Goal: Information Seeking & Learning: Learn about a topic

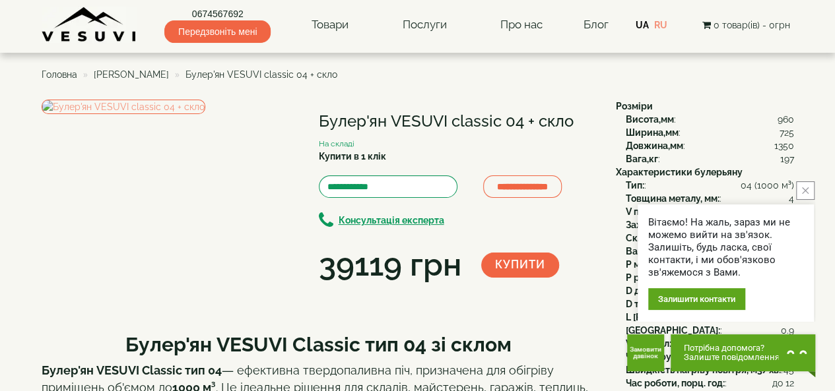
click at [137, 72] on span "[PERSON_NAME]" at bounding box center [131, 74] width 75 height 11
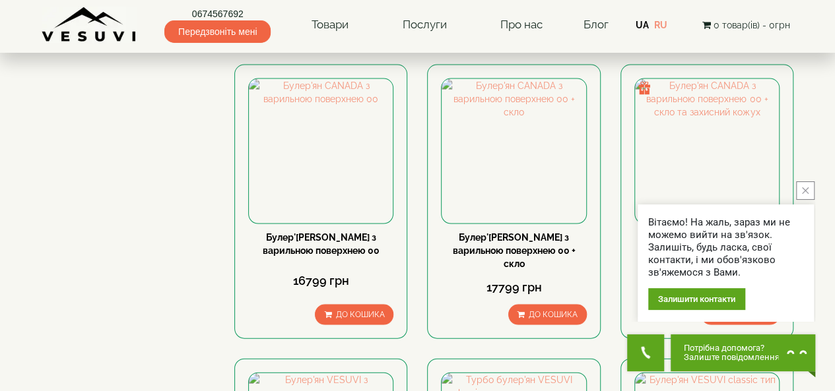
scroll to position [1540, 0]
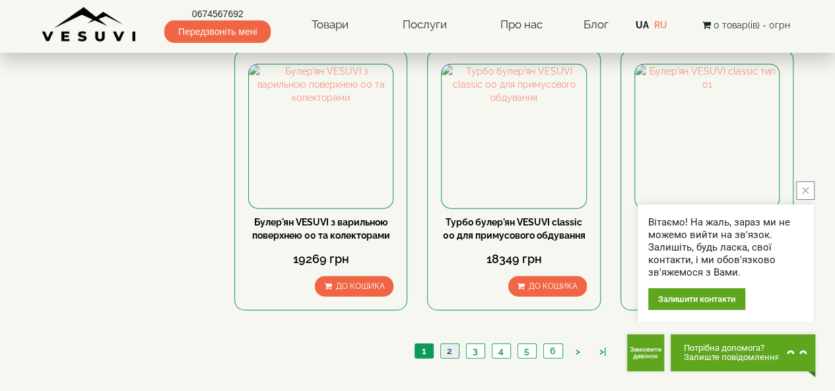
click at [454, 345] on link "2" at bounding box center [449, 352] width 18 height 14
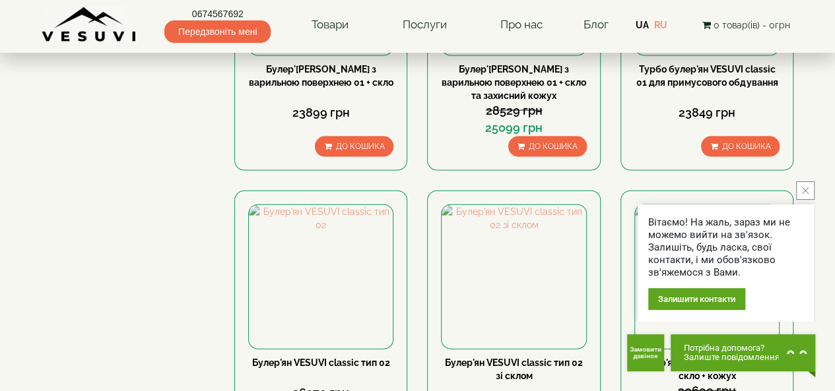
scroll to position [1540, 0]
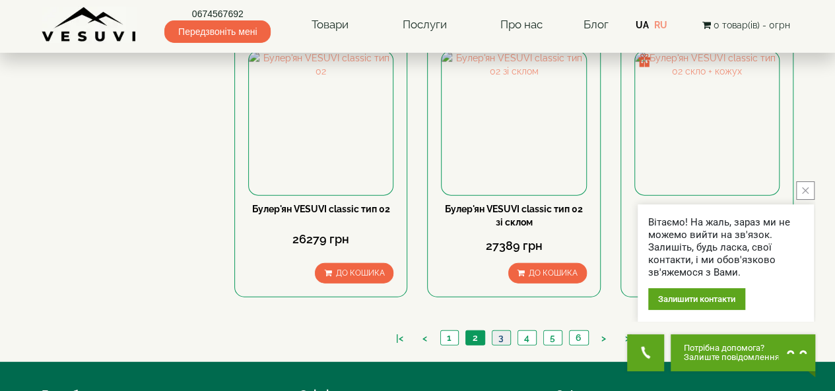
click at [500, 331] on link "3" at bounding box center [501, 338] width 18 height 14
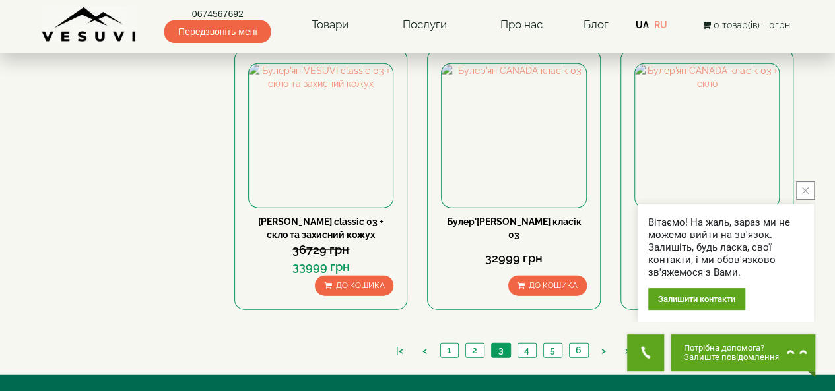
scroll to position [1540, 0]
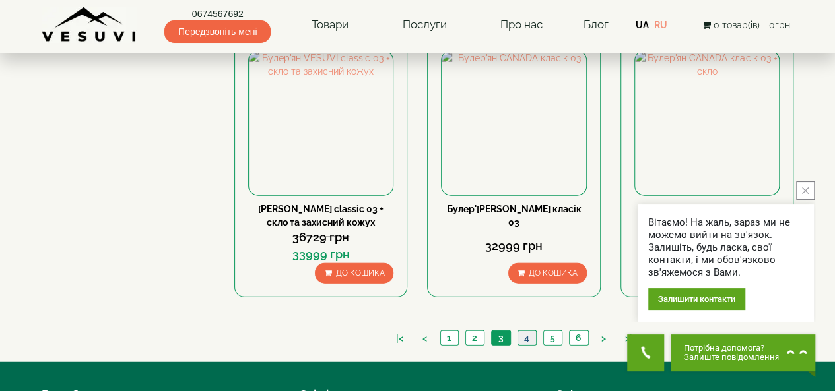
click at [526, 331] on link "4" at bounding box center [526, 338] width 18 height 14
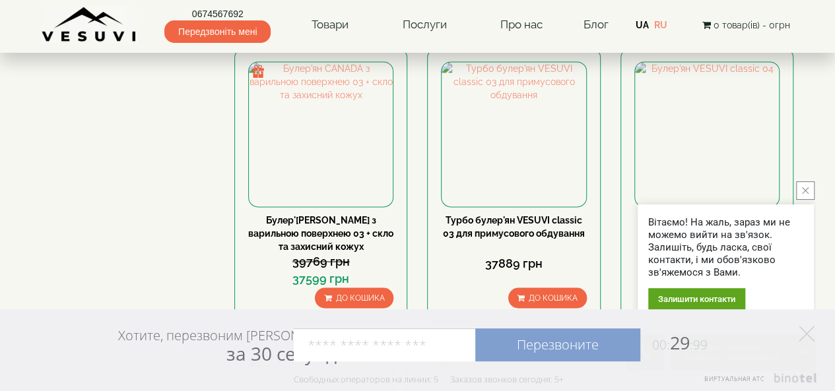
scroll to position [924, 0]
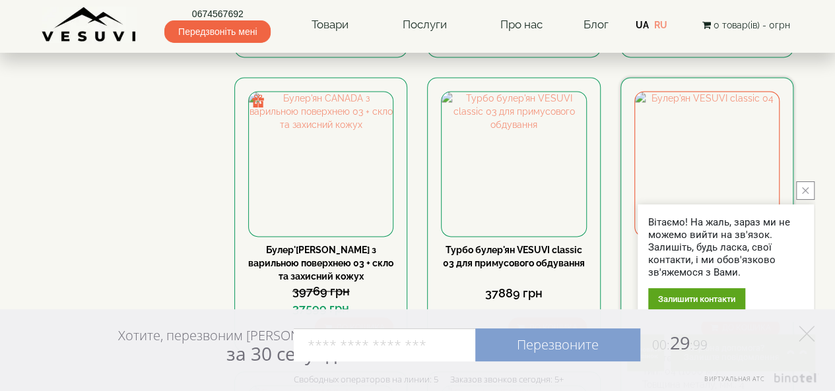
click at [709, 245] on link "Булер'ян VESUVI classic 04" at bounding box center [707, 250] width 120 height 11
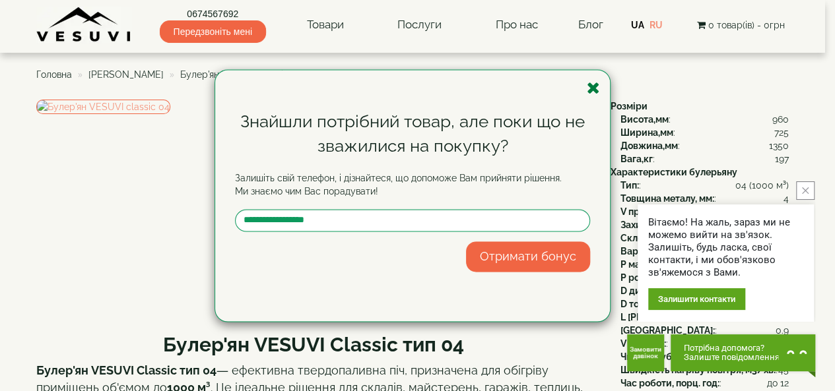
click at [592, 86] on icon "button" at bounding box center [593, 88] width 13 height 16
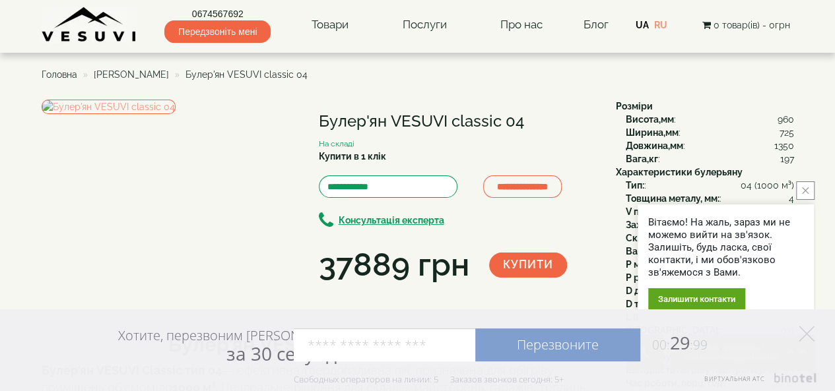
click at [803, 189] on icon "close button" at bounding box center [805, 190] width 7 height 7
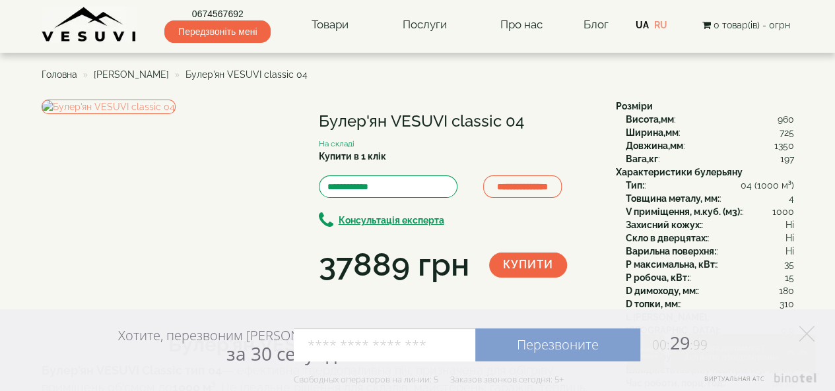
drag, startPoint x: 537, startPoint y: 123, endPoint x: 317, endPoint y: 127, distance: 220.5
click at [317, 127] on div "**********" at bounding box center [324, 194] width 564 height 188
copy div "Булер'ян VESUVI classic 04"
click at [164, 75] on span "[PERSON_NAME]" at bounding box center [131, 74] width 75 height 11
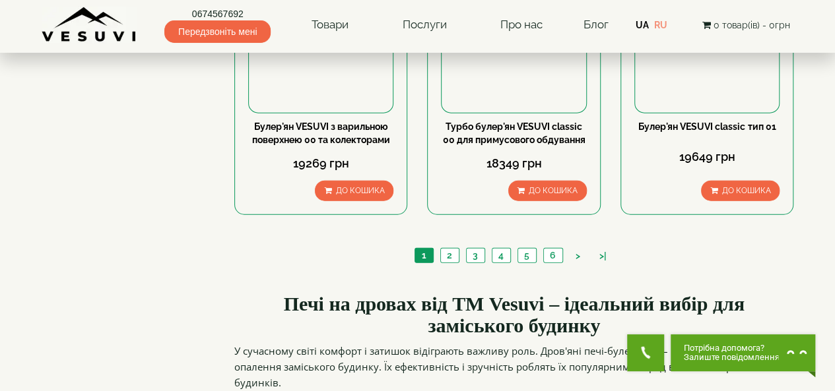
scroll to position [1540, 0]
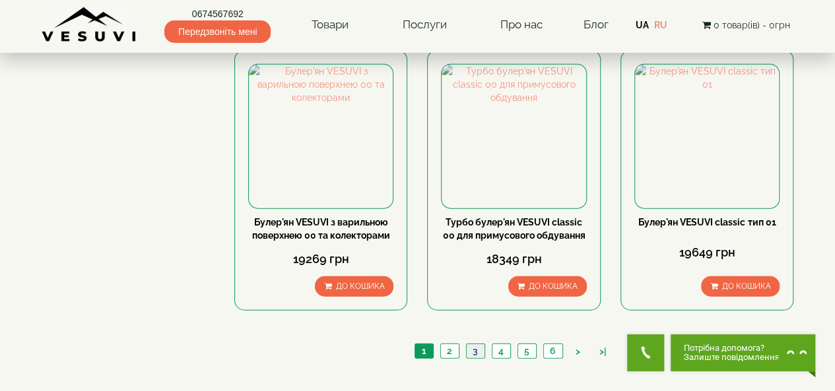
click at [473, 345] on link "3" at bounding box center [475, 352] width 18 height 14
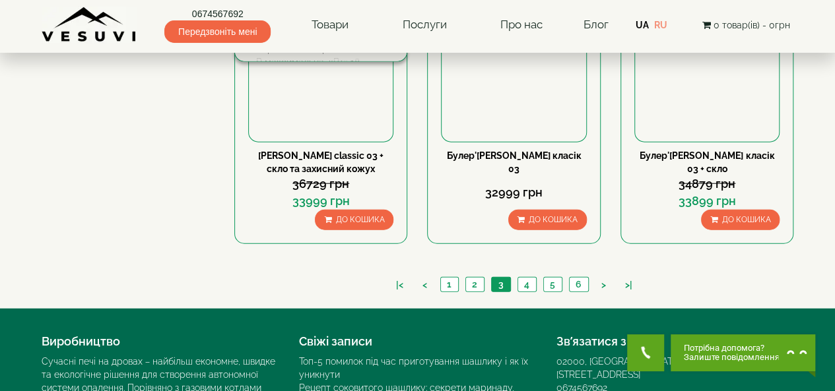
scroll to position [1631, 0]
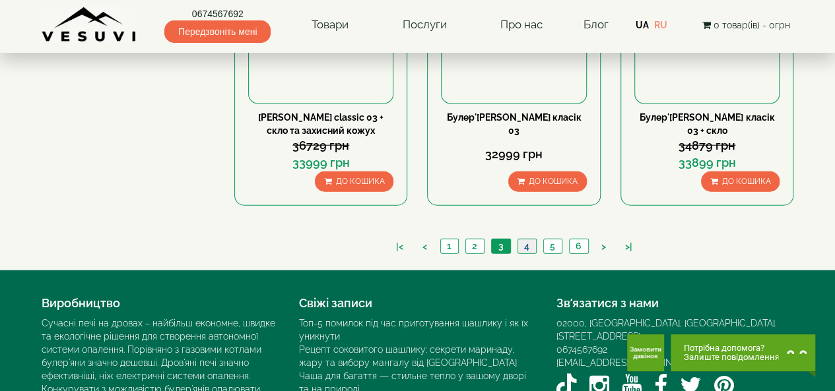
click at [523, 240] on link "4" at bounding box center [526, 247] width 18 height 14
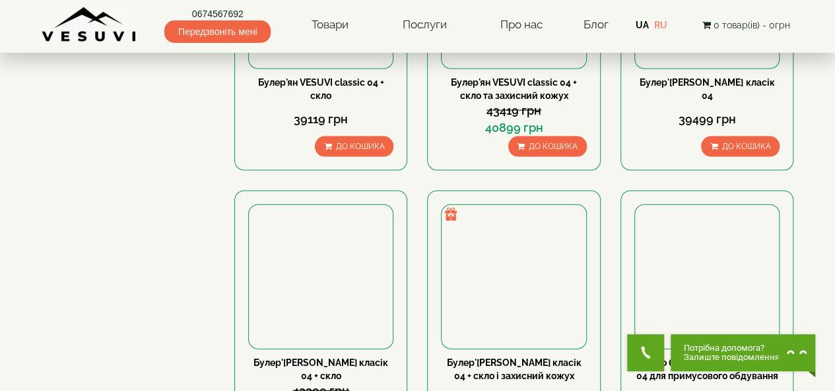
scroll to position [1540, 0]
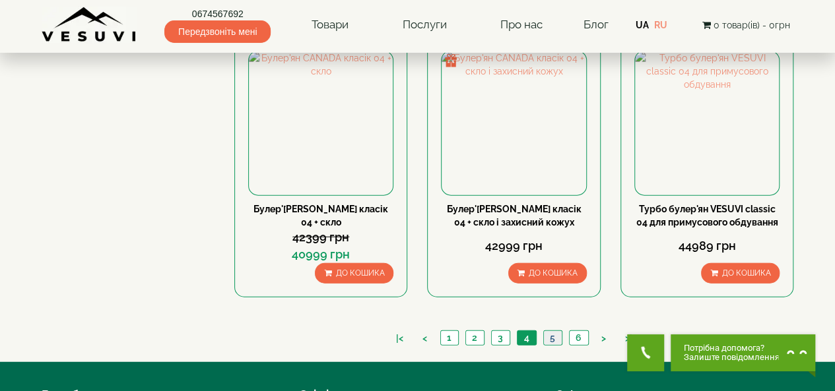
click at [552, 331] on link "5" at bounding box center [552, 338] width 18 height 14
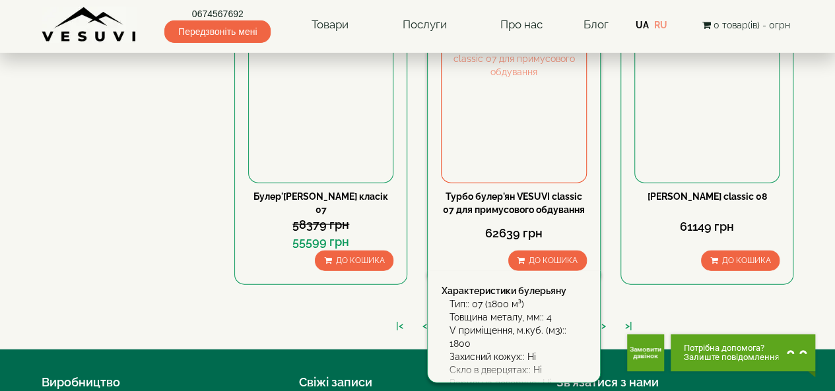
scroll to position [1540, 0]
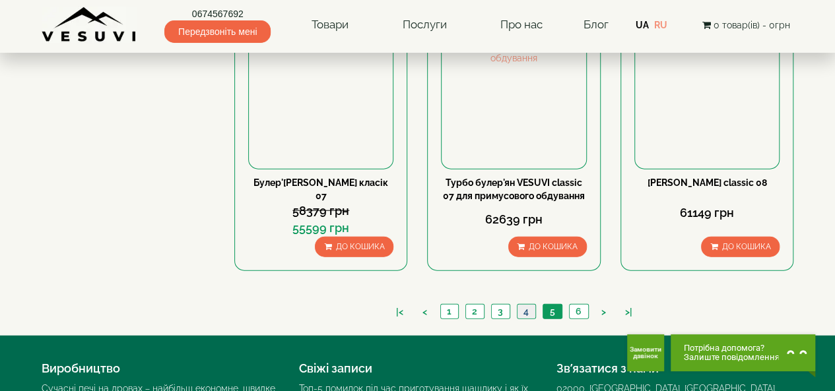
click at [525, 305] on link "4" at bounding box center [526, 312] width 18 height 14
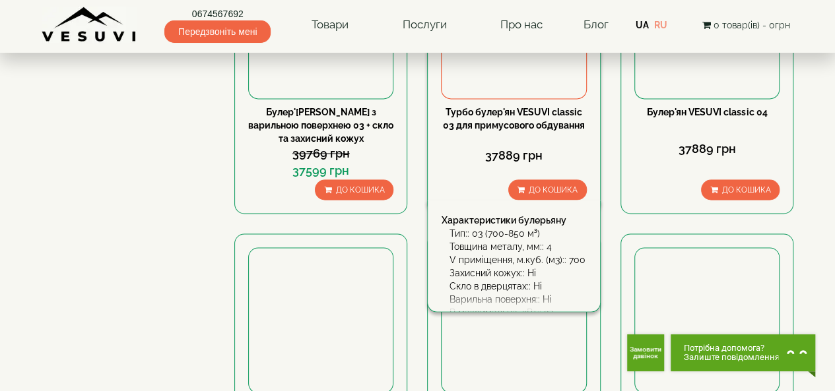
scroll to position [1078, 0]
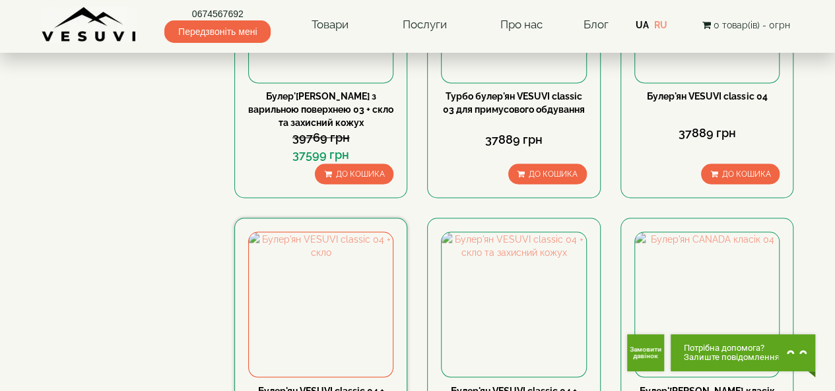
click at [317, 385] on link "Булер'ян VESUVI classic 04 + скло" at bounding box center [321, 397] width 126 height 24
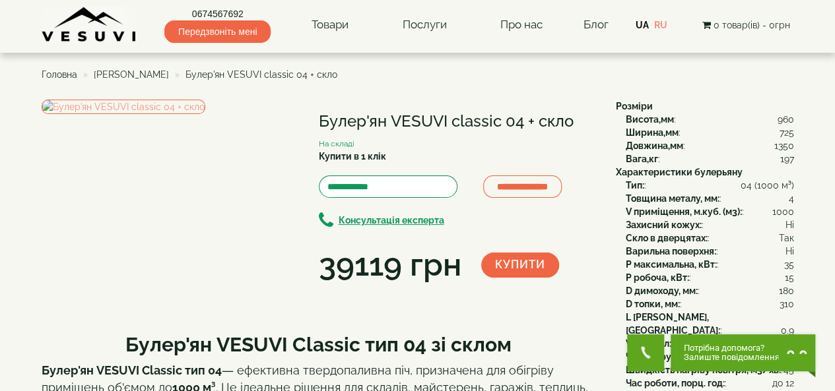
drag, startPoint x: 589, startPoint y: 123, endPoint x: 319, endPoint y: 110, distance: 270.3
click at [319, 110] on div "**********" at bounding box center [457, 194] width 277 height 188
copy h1 "Булер'ян VESUVI classic 04 + скло"
